Goal: Contribute content: Add original content to the website for others to see

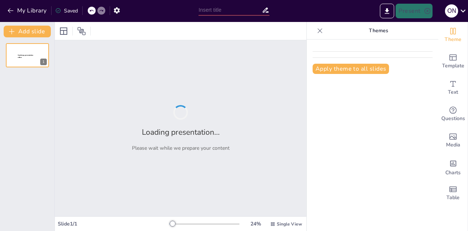
type input "Estado Actual y Proyecciones de Despachos y Facturación a [DATE]"
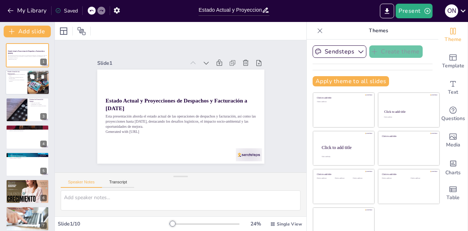
click at [16, 87] on div at bounding box center [27, 82] width 44 height 25
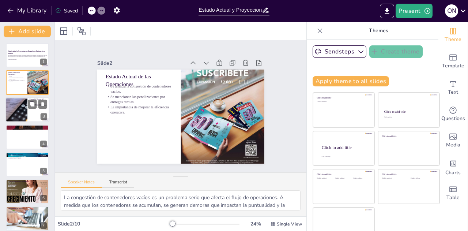
click at [10, 99] on div at bounding box center [16, 109] width 37 height 25
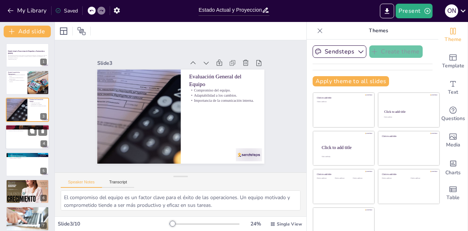
click at [24, 146] on div at bounding box center [27, 136] width 44 height 25
type textarea "Los tiempos prolongados para la devolución de contenedores son un gran obstácul…"
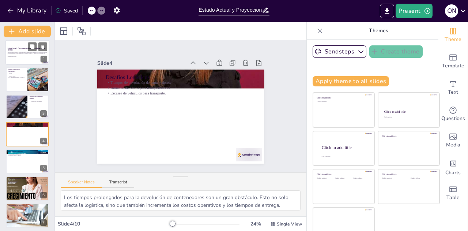
click at [22, 59] on div at bounding box center [27, 52] width 44 height 25
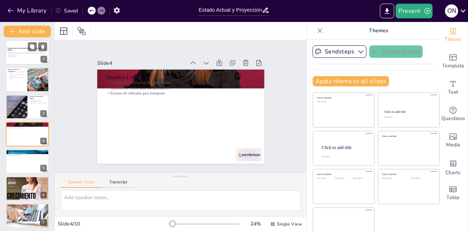
scroll to position [0, 0]
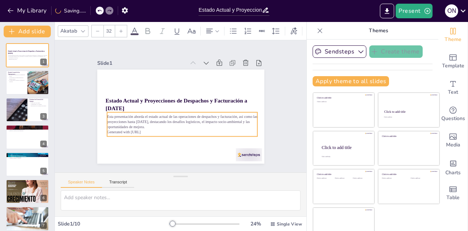
click at [140, 125] on p "Esta presentación aborda el estado actual de las operaciones de despachos y fac…" at bounding box center [179, 121] width 150 height 46
click at [103, 115] on p "Esta presentación aborda el estado actual de las operaciones de despachos y fac…" at bounding box center [178, 122] width 151 height 31
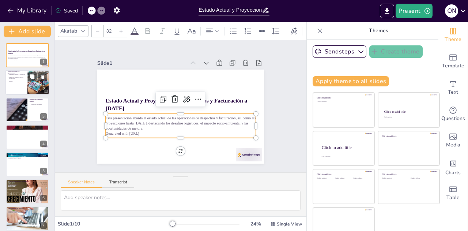
click at [8, 79] on p "Se mencionan las penalizaciones por entregas tardías." at bounding box center [17, 77] width 18 height 3
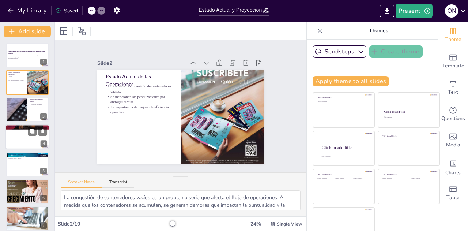
click at [32, 140] on div at bounding box center [27, 136] width 44 height 25
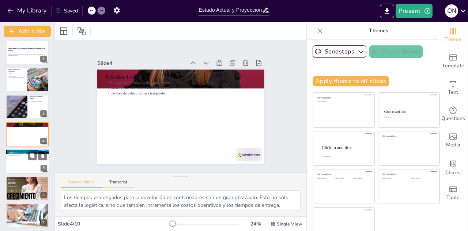
click at [23, 165] on div at bounding box center [27, 161] width 44 height 25
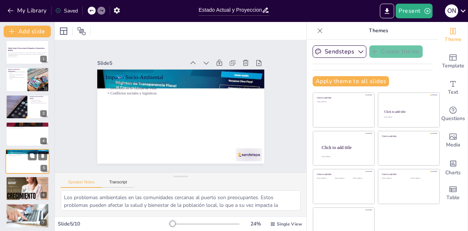
scroll to position [30, 0]
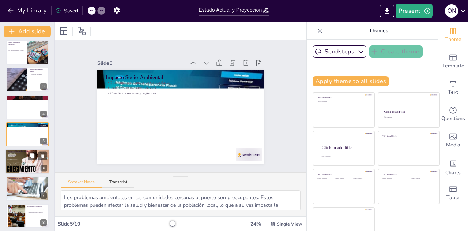
click at [25, 165] on div at bounding box center [27, 161] width 44 height 59
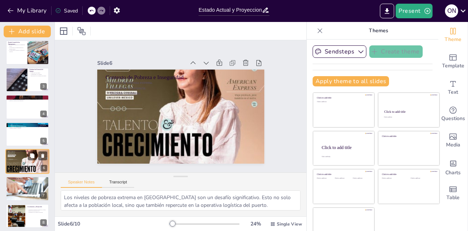
scroll to position [57, 0]
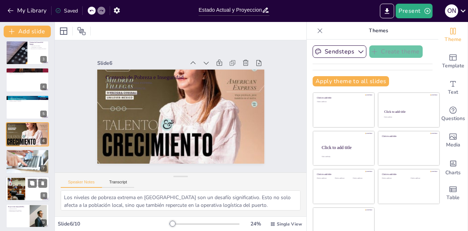
click at [19, 184] on div at bounding box center [16, 188] width 33 height 22
type textarea "El programa de desarrollo [PERSON_NAME] es una inversión crucial en el futuro d…"
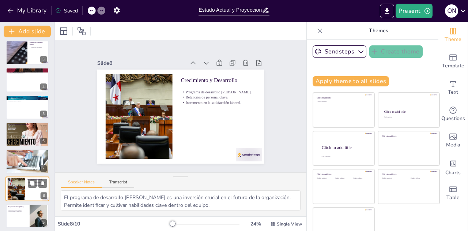
scroll to position [87, 0]
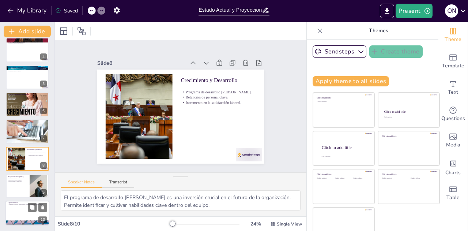
click at [26, 215] on div at bounding box center [27, 213] width 44 height 25
